Goal: Task Accomplishment & Management: Complete application form

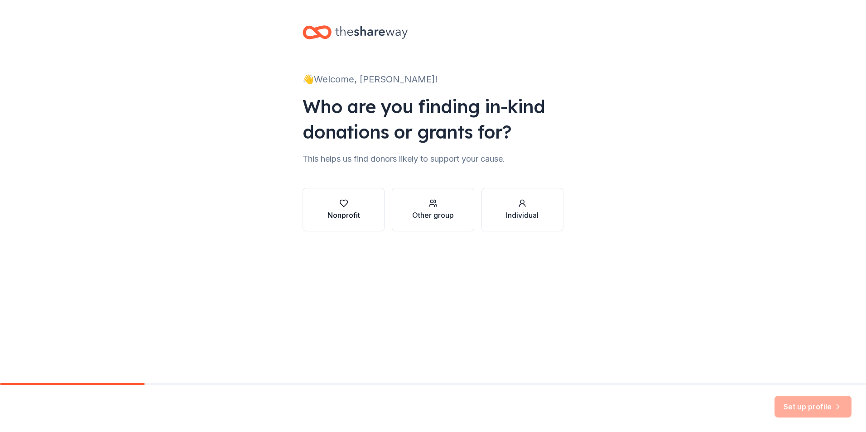
click at [368, 213] on button "Nonprofit" at bounding box center [344, 210] width 82 height 44
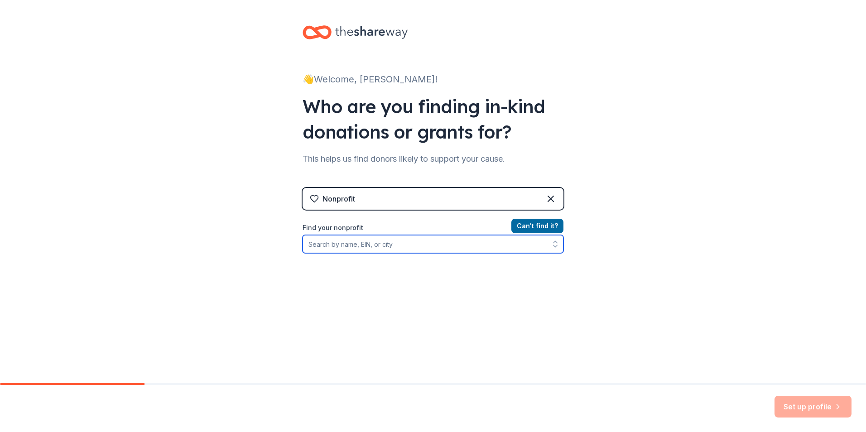
click at [440, 249] on input "Find your nonprofit" at bounding box center [433, 244] width 261 height 18
type input "pi"
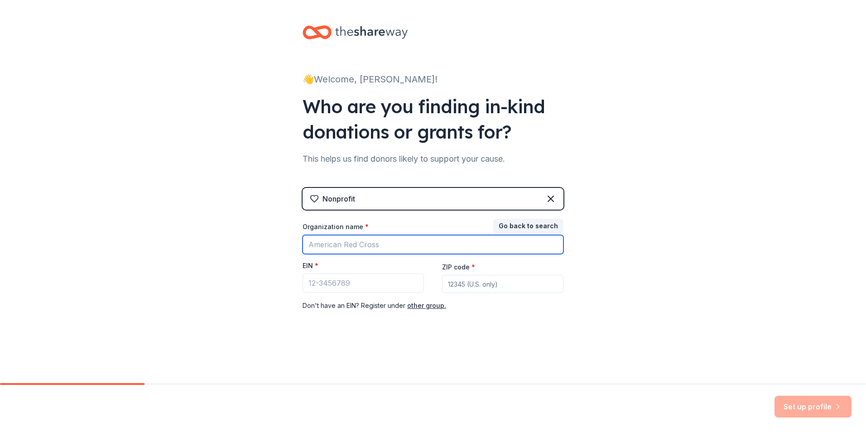
click at [403, 242] on input "Organization name *" at bounding box center [433, 244] width 261 height 19
type input "Pinoleville Pomo Nation"
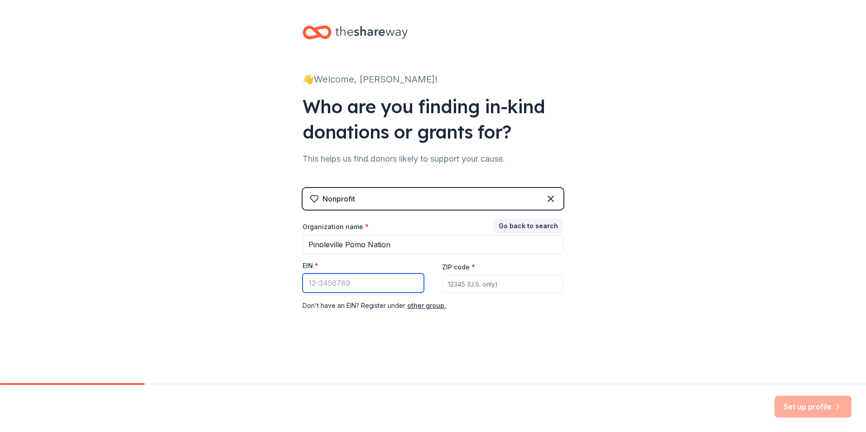
click at [337, 284] on input "EIN *" at bounding box center [363, 283] width 121 height 19
click at [549, 200] on icon at bounding box center [551, 199] width 11 height 11
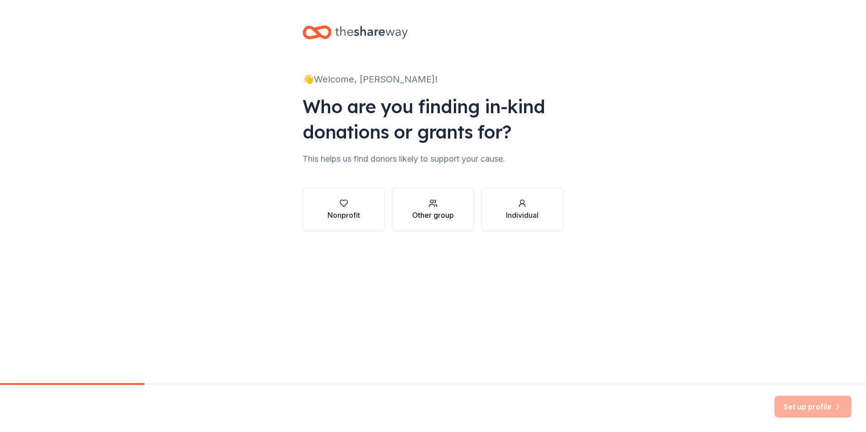
click at [450, 213] on div "Other group" at bounding box center [433, 215] width 42 height 11
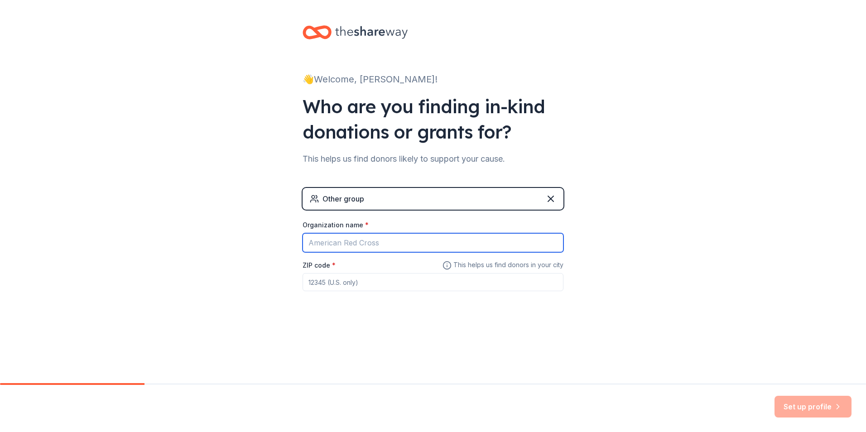
click at [401, 244] on input "Organization name *" at bounding box center [433, 242] width 261 height 19
type input "Pinoleville Pomo Nation"
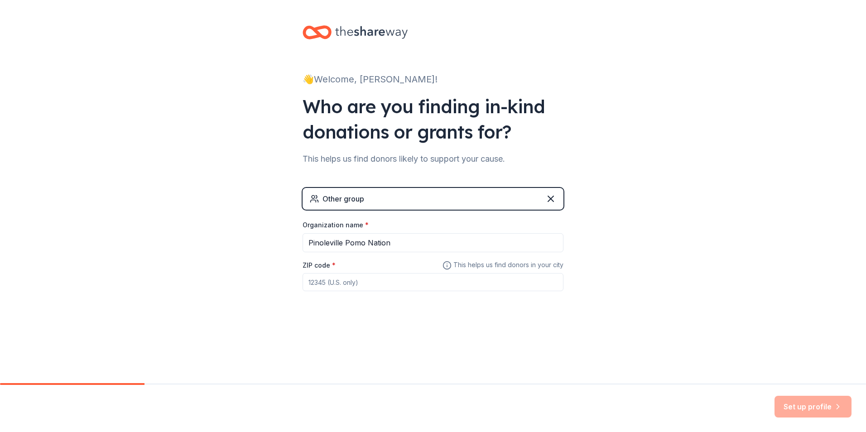
click at [371, 289] on input "ZIP code *" at bounding box center [433, 282] width 261 height 18
type input "95482"
click at [808, 408] on button "Set up profile" at bounding box center [813, 407] width 77 height 22
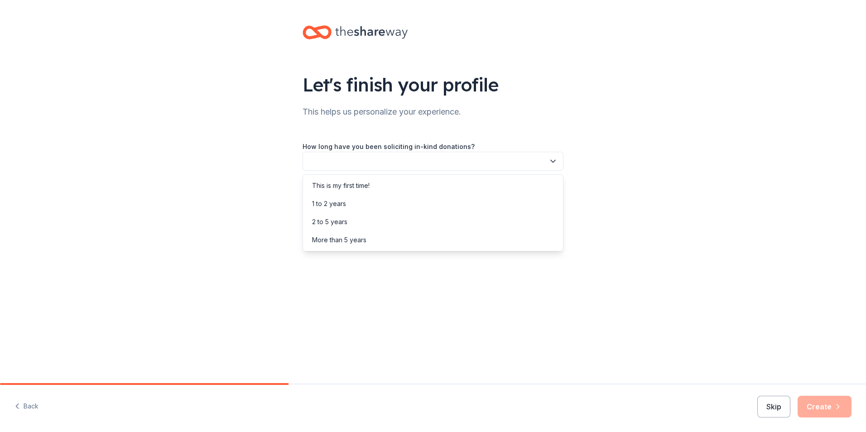
click at [547, 160] on button "button" at bounding box center [433, 161] width 261 height 19
click at [421, 192] on div "This is my first time!" at bounding box center [433, 186] width 257 height 18
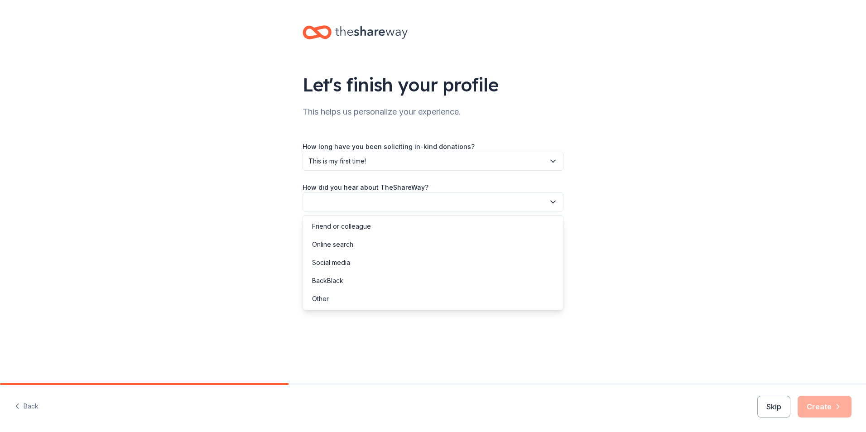
click at [540, 196] on button "button" at bounding box center [433, 202] width 261 height 19
click at [504, 239] on div "Online search" at bounding box center [433, 245] width 257 height 18
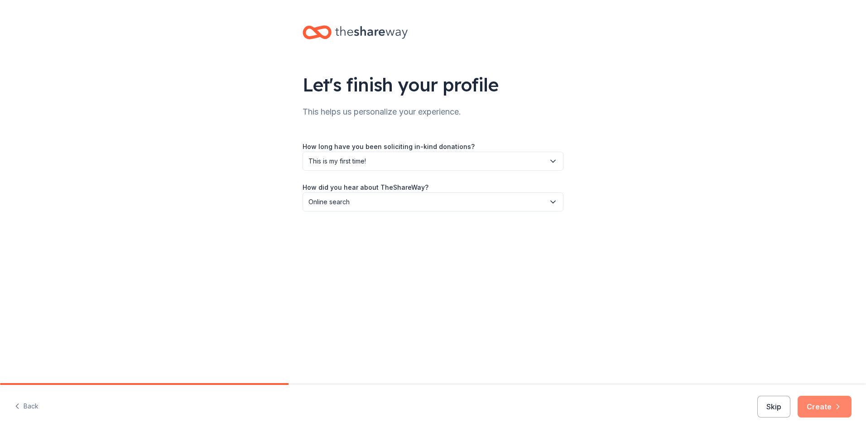
click at [821, 407] on button "Create" at bounding box center [825, 407] width 54 height 22
